Goal: Task Accomplishment & Management: Use online tool/utility

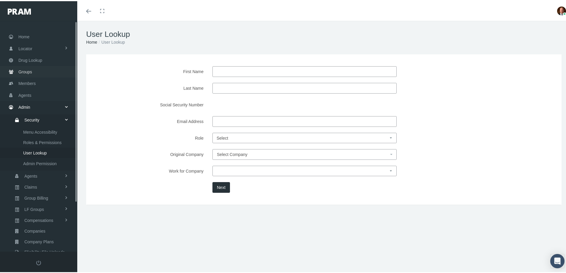
click at [33, 72] on link "Groups" at bounding box center [38, 71] width 77 height 12
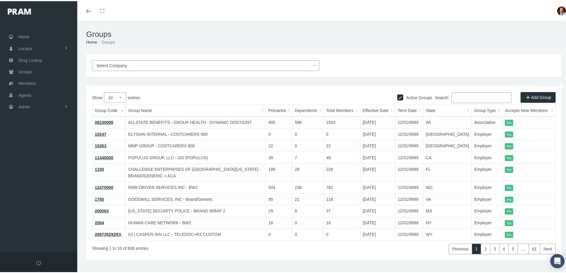
click at [464, 98] on input "Search:" at bounding box center [482, 96] width 60 height 11
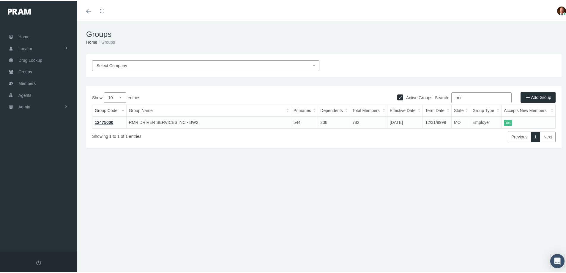
type input "rmr"
click at [99, 120] on link "12475000" at bounding box center [104, 121] width 18 height 5
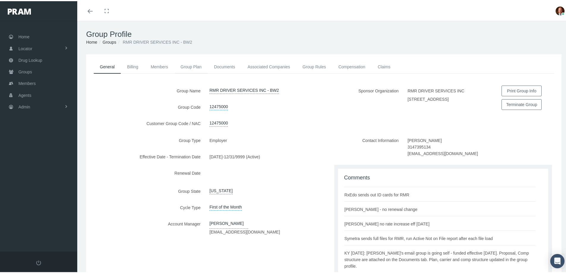
click at [188, 68] on link "Group Plan" at bounding box center [191, 65] width 34 height 13
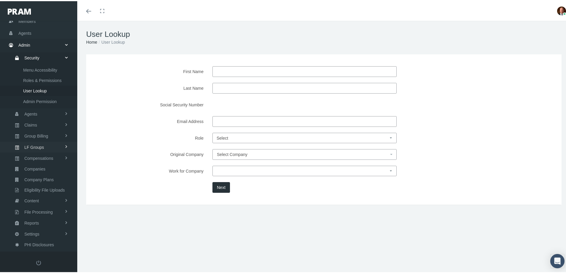
scroll to position [13, 0]
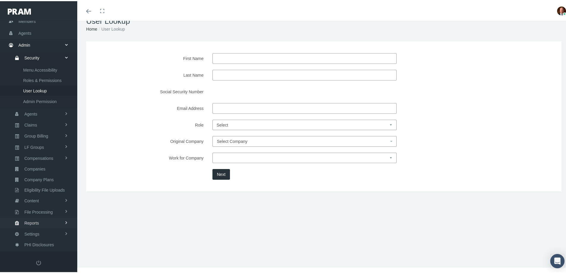
click at [33, 223] on span "Reports" at bounding box center [31, 222] width 15 height 10
click at [32, 200] on span "Reports" at bounding box center [30, 199] width 15 height 10
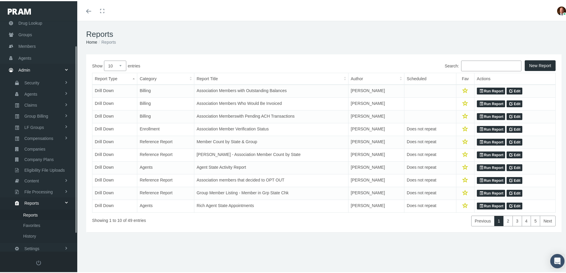
scroll to position [52, 0]
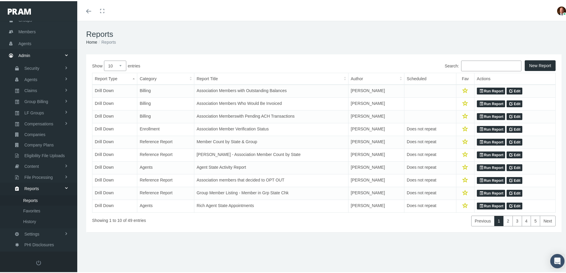
click at [469, 67] on input "Search:" at bounding box center [491, 64] width 60 height 11
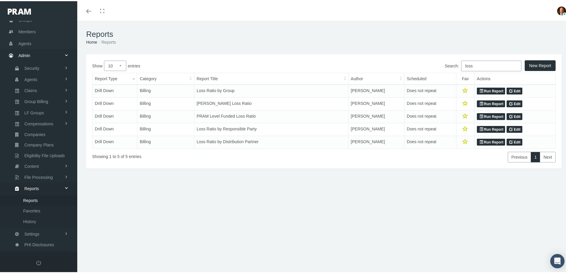
type input "loss"
click at [484, 90] on link "Run Report" at bounding box center [491, 90] width 28 height 7
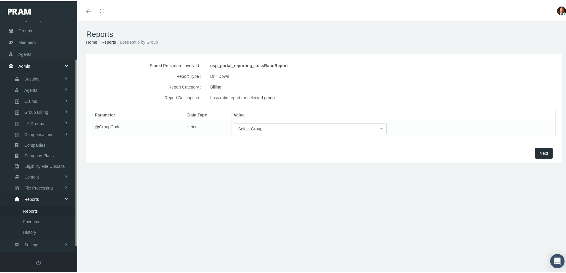
scroll to position [52, 0]
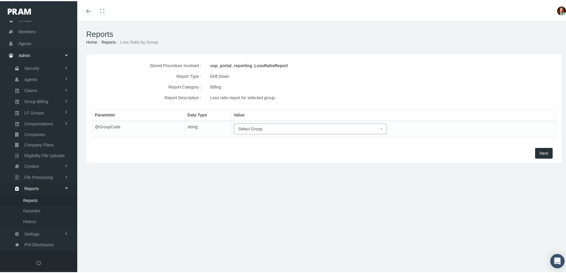
click at [293, 129] on span "Select Group" at bounding box center [308, 128] width 141 height 7
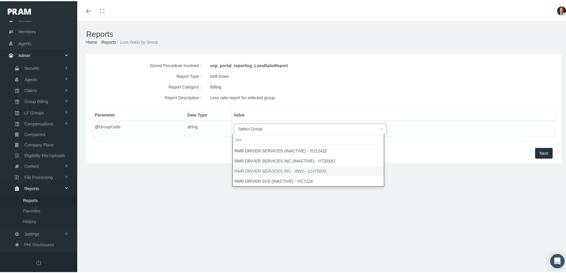
type input "rmr"
select select "12475000"
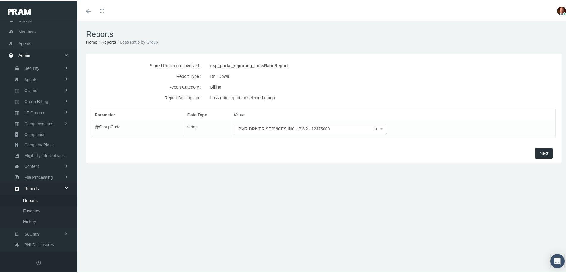
click at [535, 152] on button "Next" at bounding box center [544, 152] width 18 height 11
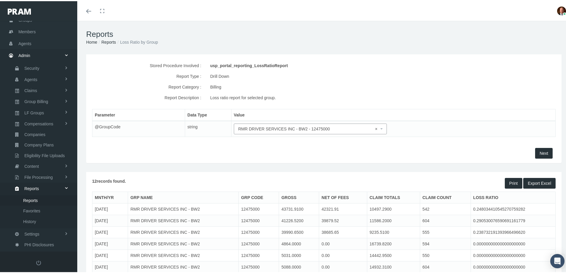
click at [535, 179] on button "Export Excel" at bounding box center [539, 182] width 32 height 11
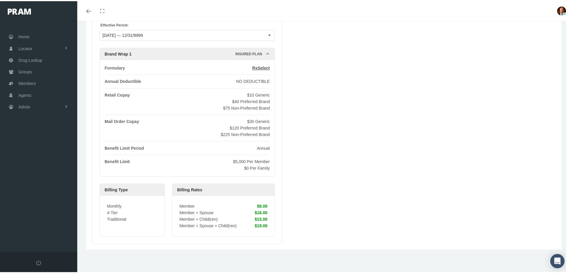
scroll to position [53, 0]
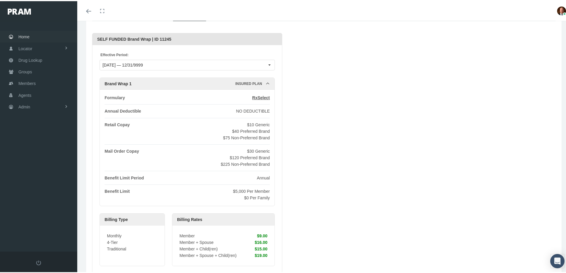
click at [29, 36] on span "Home" at bounding box center [23, 35] width 11 height 11
